Goal: Find specific page/section: Find specific page/section

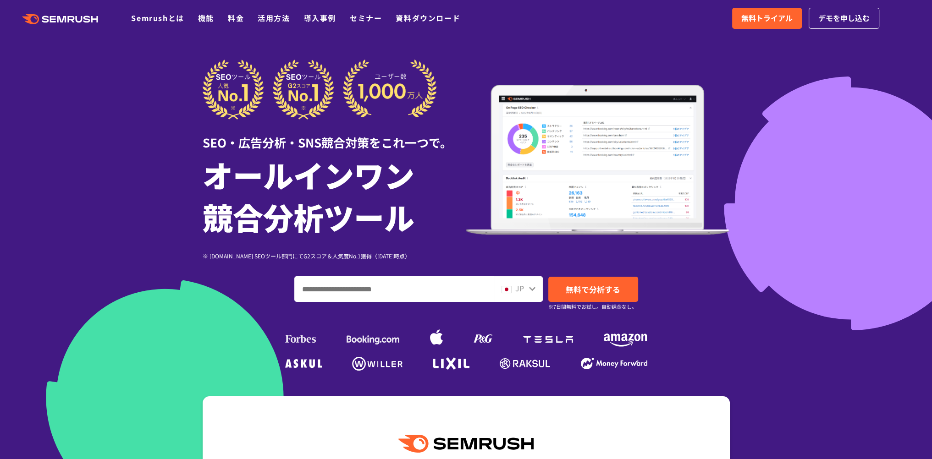
click at [358, 291] on input "ドメイン、キーワードまたはURLを入力してください" at bounding box center [394, 289] width 199 height 25
click at [376, 294] on input "ドメイン、キーワードまたはURLを入力してください" at bounding box center [394, 289] width 199 height 25
click at [361, 290] on input "ドメイン、キーワードまたはURLを入力してください" at bounding box center [394, 289] width 199 height 25
click at [368, 283] on input "ドメイン、キーワードまたはURLを入力してください" at bounding box center [394, 289] width 199 height 25
click at [346, 290] on input "ドメイン、キーワードまたはURLを入力してください" at bounding box center [394, 289] width 199 height 25
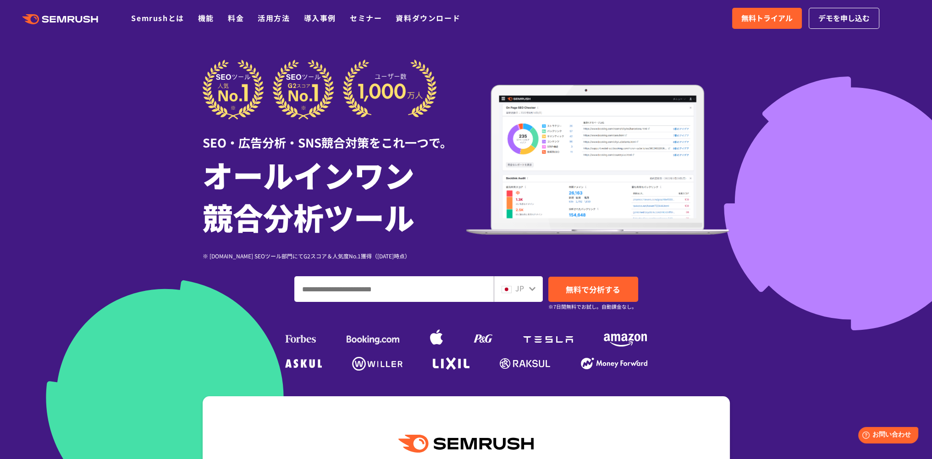
click at [339, 290] on input "ドメイン、キーワードまたはURLを入力してください" at bounding box center [394, 289] width 199 height 25
click at [315, 292] on input "ドメイン、キーワードまたはURLを入力してください" at bounding box center [394, 289] width 199 height 25
click at [346, 290] on input "ドメイン、キーワードまたはURLを入力してください" at bounding box center [394, 289] width 199 height 25
click at [522, 291] on span "JP" at bounding box center [519, 288] width 9 height 11
click at [407, 295] on input "ドメイン、キーワードまたはURLを入力してください" at bounding box center [394, 289] width 199 height 25
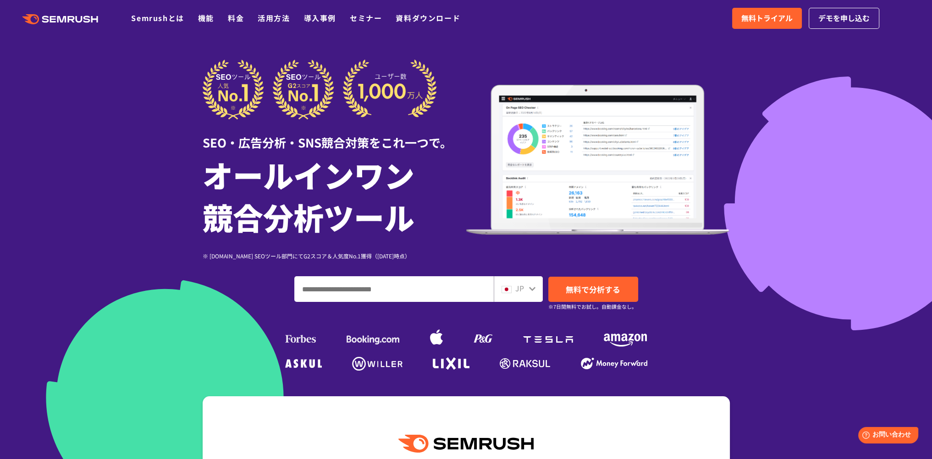
click at [407, 292] on input "ドメイン、キーワードまたはURLを入力してください" at bounding box center [394, 289] width 199 height 25
click at [342, 286] on input "ドメイン、キーワードまたはURLを入力してください" at bounding box center [394, 289] width 199 height 25
click at [348, 289] on input "ドメイン、キーワードまたはURLを入力してください" at bounding box center [394, 289] width 199 height 25
click at [326, 290] on input "ドメイン、キーワードまたはURLを入力してください" at bounding box center [394, 289] width 199 height 25
click at [325, 287] on input "ドメイン、キーワードまたはURLを入力してください" at bounding box center [394, 289] width 199 height 25
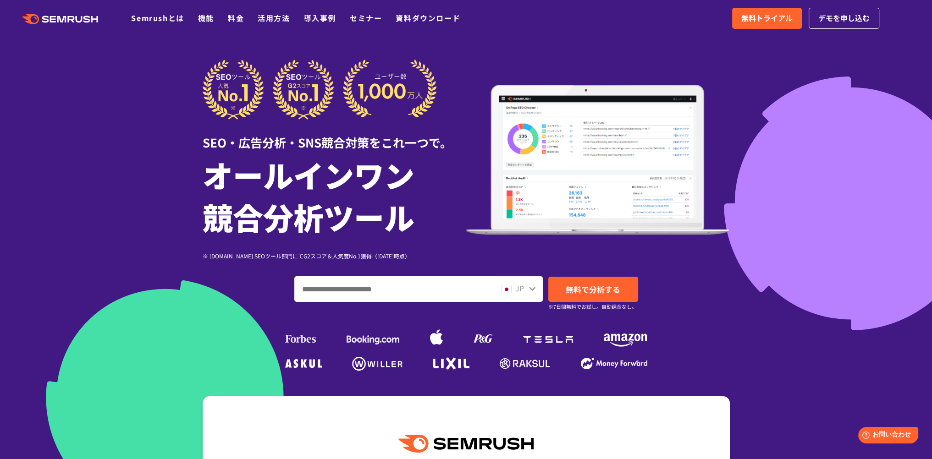
click at [527, 292] on div "JP" at bounding box center [516, 289] width 29 height 12
click at [447, 288] on input "ドメイン、キーワードまたはURLを入力してください" at bounding box center [394, 289] width 199 height 25
click at [446, 288] on input "ドメイン、キーワードまたはURLを入力してください" at bounding box center [394, 289] width 199 height 25
click at [529, 289] on icon at bounding box center [532, 288] width 7 height 7
click at [407, 293] on input "ドメイン、キーワードまたはURLを入力してください" at bounding box center [394, 289] width 199 height 25
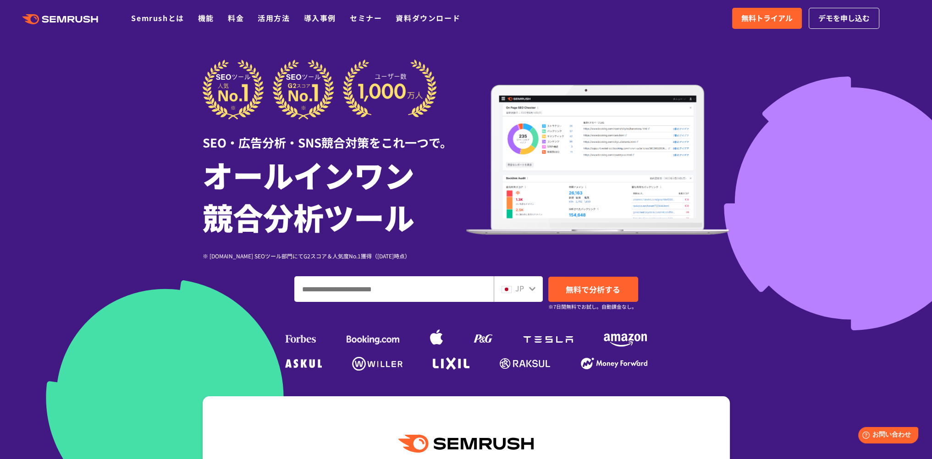
click at [355, 291] on input "ドメイン、キーワードまたはURLを入力してください" at bounding box center [394, 289] width 199 height 25
click at [364, 290] on input "ドメイン、キーワードまたはURLを入力してください" at bounding box center [394, 289] width 199 height 25
click at [519, 290] on span "JP" at bounding box center [519, 288] width 9 height 11
click at [420, 292] on input "ドメイン、キーワードまたはURLを入力してください" at bounding box center [394, 289] width 199 height 25
click at [420, 291] on input "ドメイン、キーワードまたはURLを入力してください" at bounding box center [394, 289] width 199 height 25
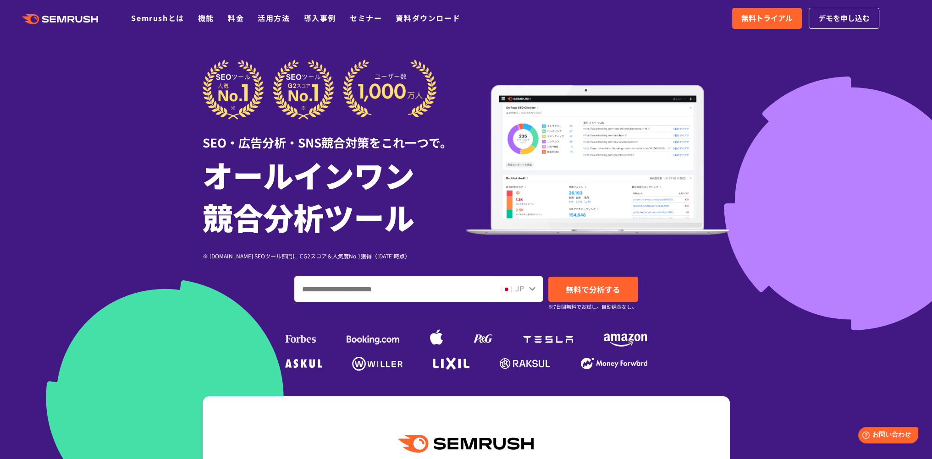
click at [411, 290] on input "ドメイン、キーワードまたはURLを入力してください" at bounding box center [394, 289] width 199 height 25
click at [386, 290] on input "ドメイン、キーワードまたはURLを入力してください" at bounding box center [394, 289] width 199 height 25
click at [374, 289] on input "ドメイン、キーワードまたはURLを入力してください" at bounding box center [394, 289] width 199 height 25
